Goal: Information Seeking & Learning: Learn about a topic

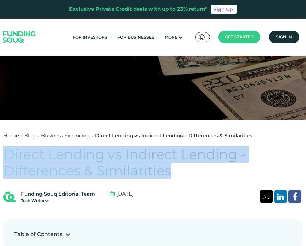
scroll to position [53, 0]
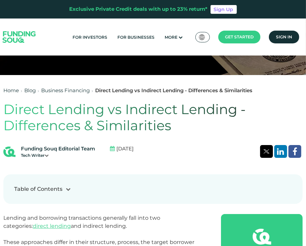
scroll to position [150, 0]
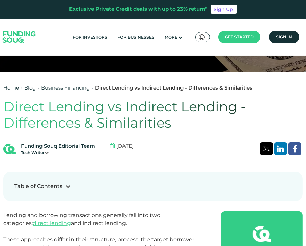
click at [49, 154] on icon at bounding box center [47, 153] width 4 height 4
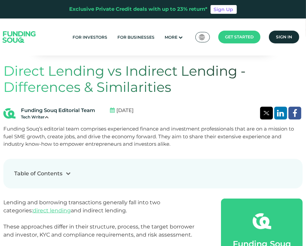
scroll to position [186, 0]
drag, startPoint x: 20, startPoint y: 110, endPoint x: 95, endPoint y: 107, distance: 74.9
click at [95, 107] on div "Funding Souq Editorial Team Tech Writer" at bounding box center [51, 114] width 97 height 14
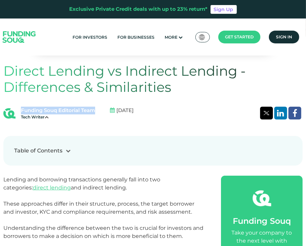
copy div "Funding Souq Editorial Team"
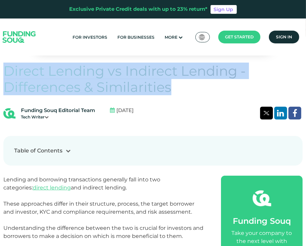
drag, startPoint x: 1, startPoint y: 76, endPoint x: 171, endPoint y: 87, distance: 170.0
copy h1 "Direct Lending vs Indirect Lending - Differences & Similarities"
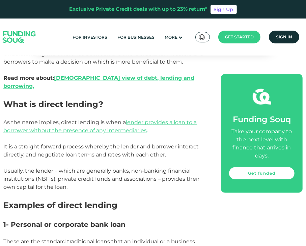
scroll to position [364, 0]
